Goal: Browse casually: Explore the website without a specific task or goal

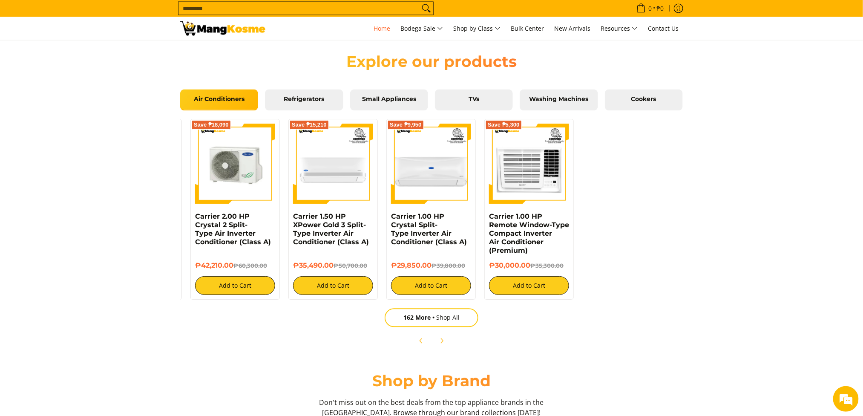
scroll to position [0, 677]
drag, startPoint x: 526, startPoint y: 205, endPoint x: 216, endPoint y: 201, distance: 310.1
click at [216, 201] on div "Save ₱18,090" at bounding box center [235, 168] width 80 height 89
click at [552, 101] on span "Washing Machines" at bounding box center [558, 100] width 65 height 8
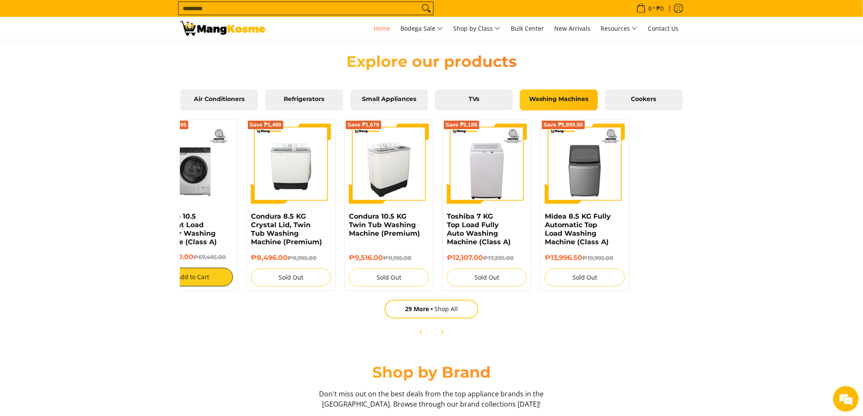
scroll to position [0, 284]
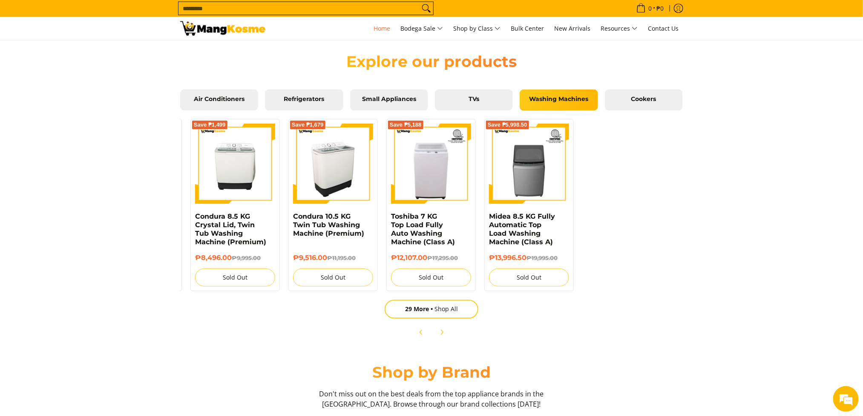
drag, startPoint x: 636, startPoint y: 177, endPoint x: 335, endPoint y: 188, distance: 301.8
click at [335, 188] on img at bounding box center [333, 164] width 80 height 80
drag, startPoint x: 533, startPoint y: 188, endPoint x: 279, endPoint y: 193, distance: 253.9
click at [279, 193] on div "Save ₱8,307 Condura 10 KG Front Load Combo Inverter Washing Machine (Premium) ₱…" at bounding box center [289, 203] width 795 height 176
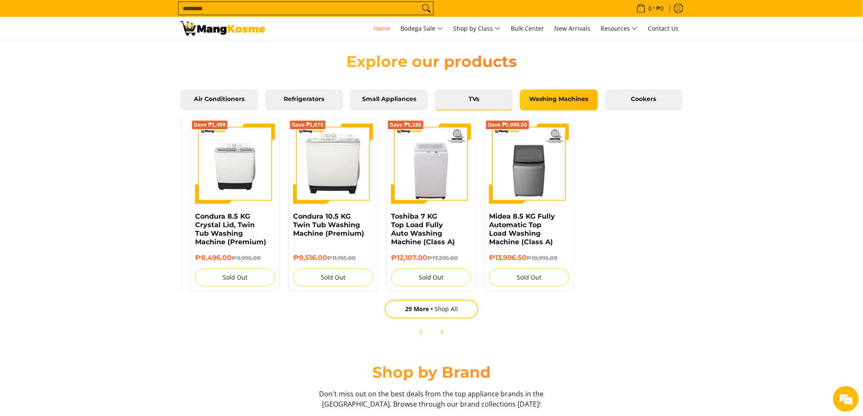
click at [471, 108] on link "TVs" at bounding box center [474, 99] width 78 height 21
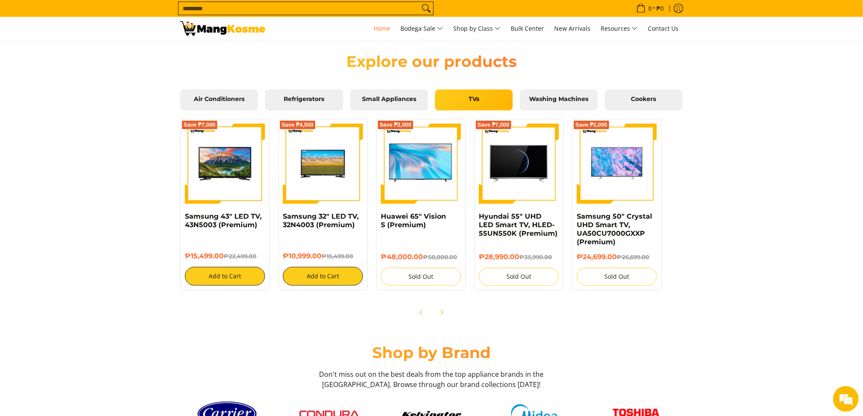
scroll to position [0, 0]
click at [378, 112] on div "Air Conditioners Refrigerators Small Appliances TVs Washing Machines Cookers" at bounding box center [431, 102] width 503 height 26
click at [378, 106] on link "Small Appliances" at bounding box center [389, 99] width 78 height 21
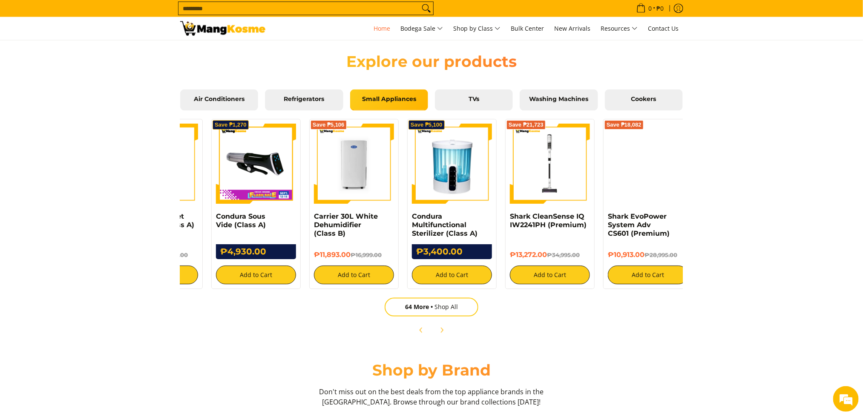
scroll to position [0, 167]
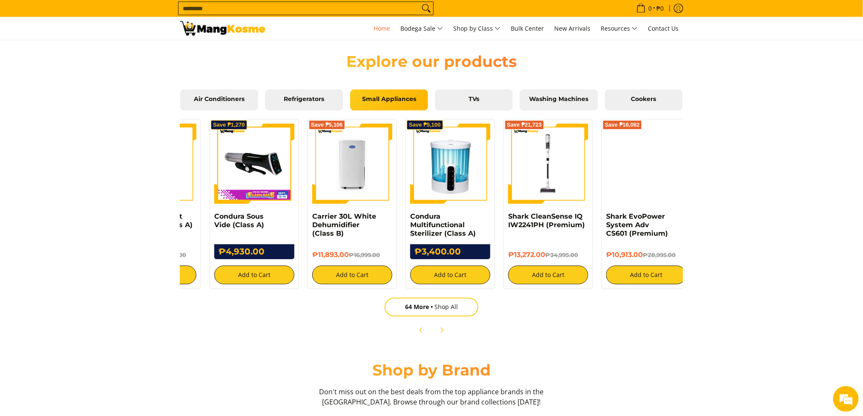
drag, startPoint x: 609, startPoint y: 192, endPoint x: 451, endPoint y: 192, distance: 158.0
click at [451, 192] on img at bounding box center [450, 164] width 80 height 80
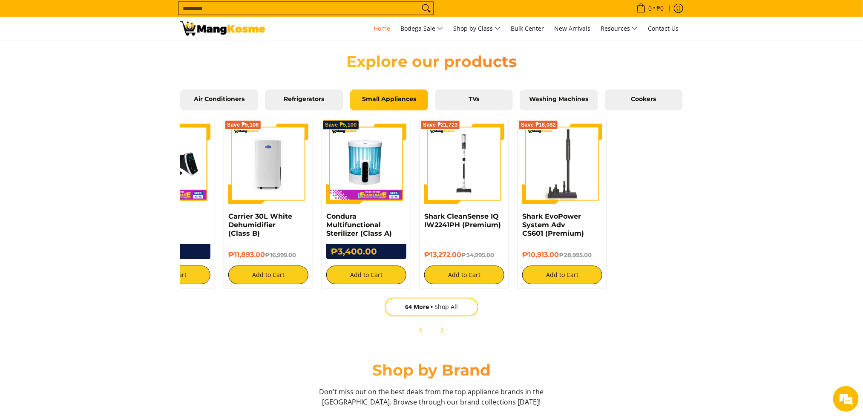
drag, startPoint x: 565, startPoint y: 204, endPoint x: 482, endPoint y: 207, distance: 83.6
click at [482, 207] on div "Save ₱21,723" at bounding box center [464, 168] width 80 height 89
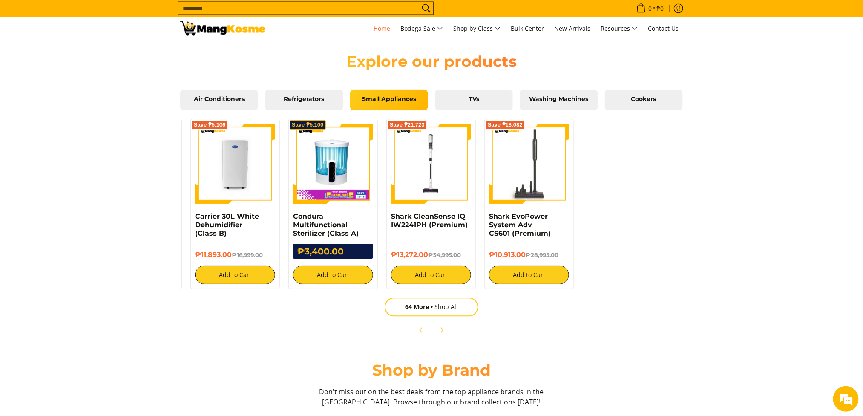
drag, startPoint x: 568, startPoint y: 207, endPoint x: 474, endPoint y: 207, distance: 93.3
click at [474, 207] on div "Save ₱18,890 Condura Automatic Espresso Machine (Class A) ₱14,110.00 ₱33,000.00…" at bounding box center [289, 202] width 795 height 174
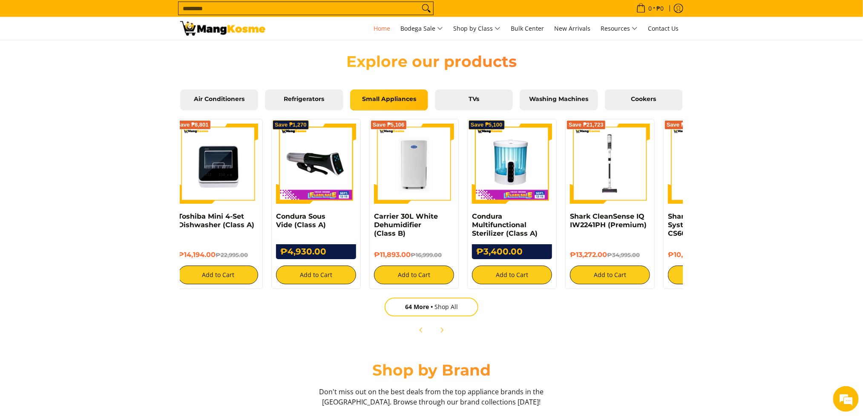
scroll to position [0, 100]
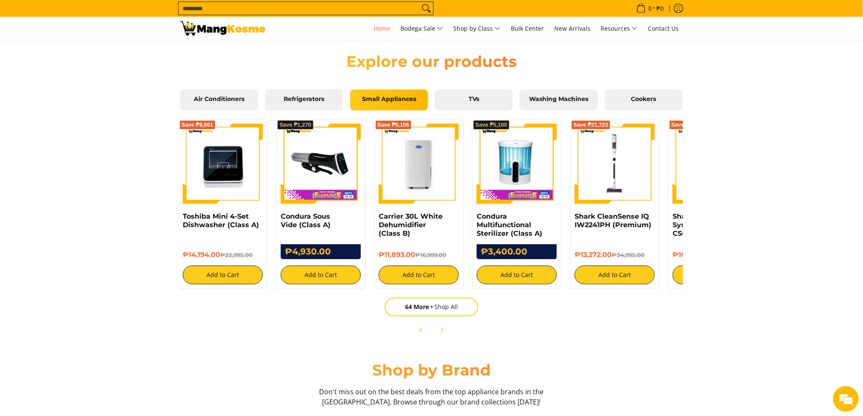
drag, startPoint x: 328, startPoint y: 238, endPoint x: 512, endPoint y: 238, distance: 183.1
click at [512, 238] on div "Condura Multifunctional Sterilizer (Class A)" at bounding box center [517, 229] width 80 height 32
click at [225, 98] on span "Air Conditioners" at bounding box center [219, 100] width 65 height 8
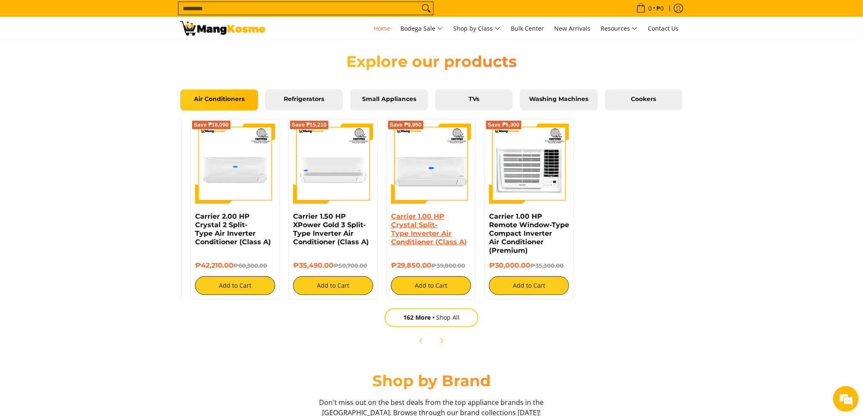
scroll to position [0, 284]
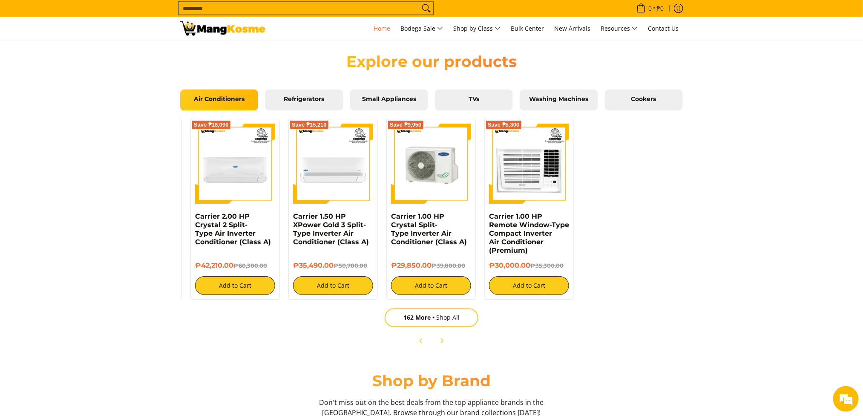
drag, startPoint x: 431, startPoint y: 201, endPoint x: 408, endPoint y: 171, distance: 37.7
click at [408, 171] on img at bounding box center [431, 164] width 80 height 80
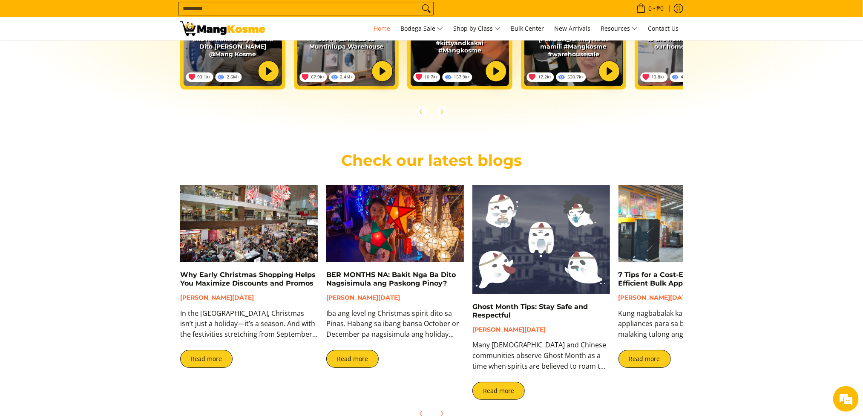
scroll to position [1518, 0]
